Goal: Find specific page/section: Find specific page/section

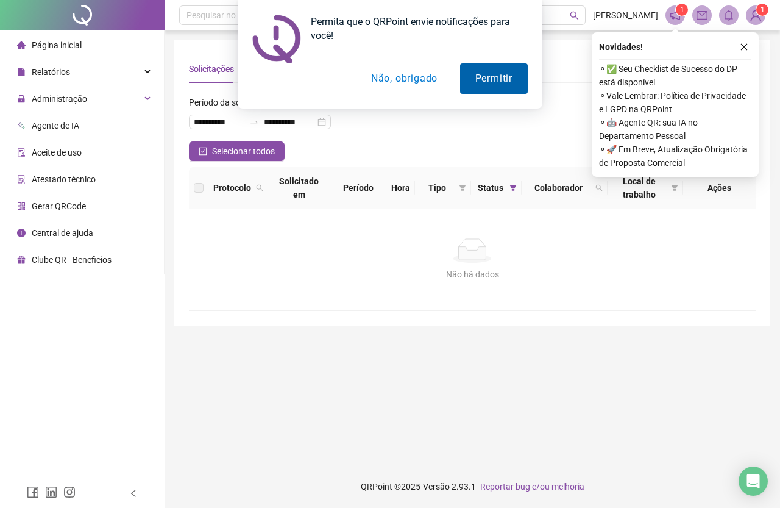
click at [477, 82] on button "Permitir" at bounding box center [494, 78] width 68 height 30
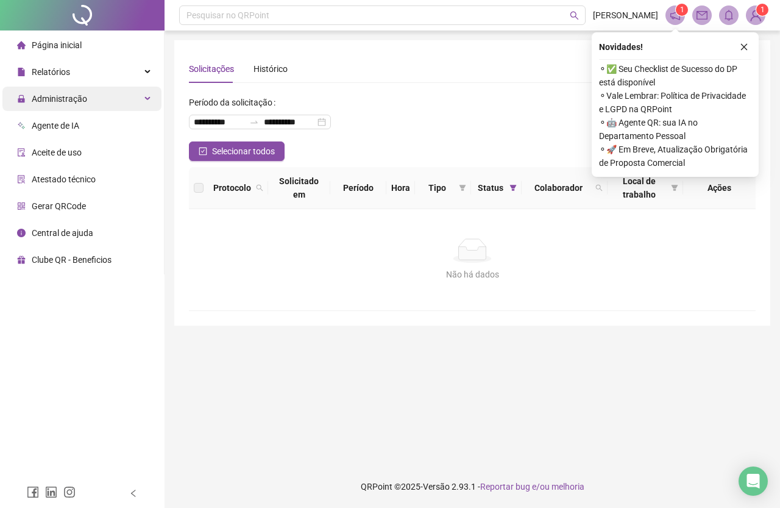
click at [90, 103] on div "Administração" at bounding box center [81, 99] width 159 height 24
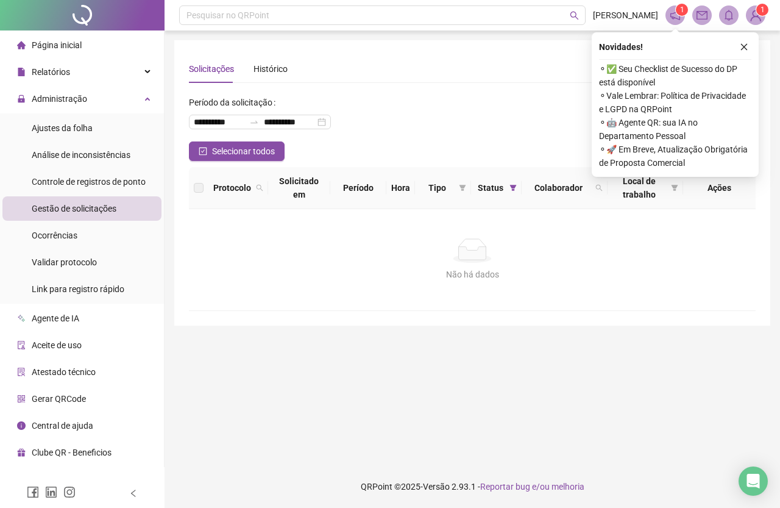
click at [80, 204] on span "Gestão de solicitações" at bounding box center [74, 209] width 85 height 10
click at [48, 38] on div "Página inicial" at bounding box center [49, 45] width 65 height 24
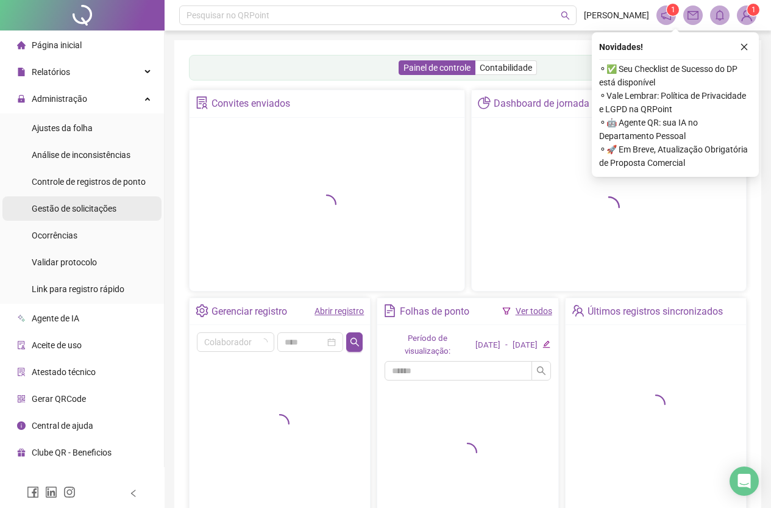
click at [68, 201] on div "Gestão de solicitações" at bounding box center [74, 208] width 85 height 24
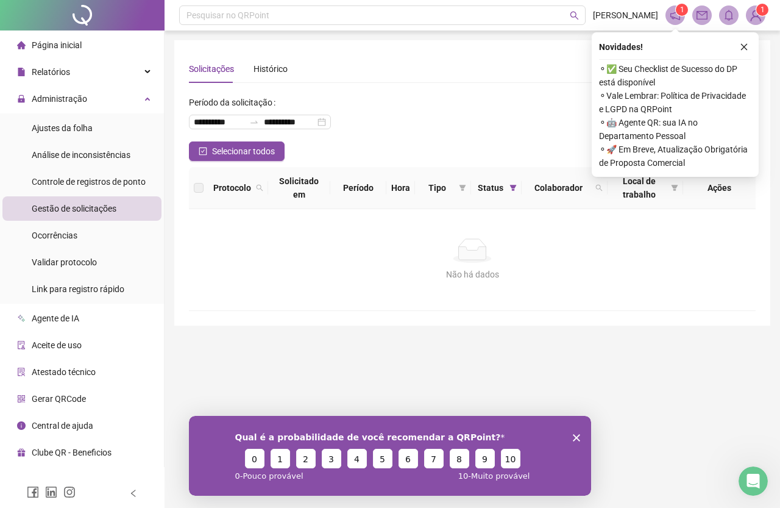
click at [739, 51] on button "button" at bounding box center [744, 47] width 15 height 15
